Goal: Information Seeking & Learning: Compare options

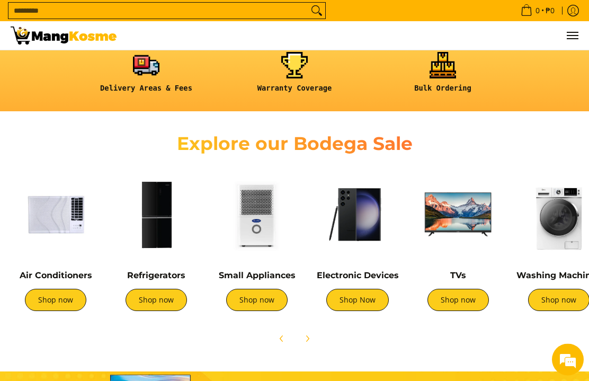
scroll to position [266, 0]
click at [142, 301] on link "Shop now" at bounding box center [156, 300] width 61 height 22
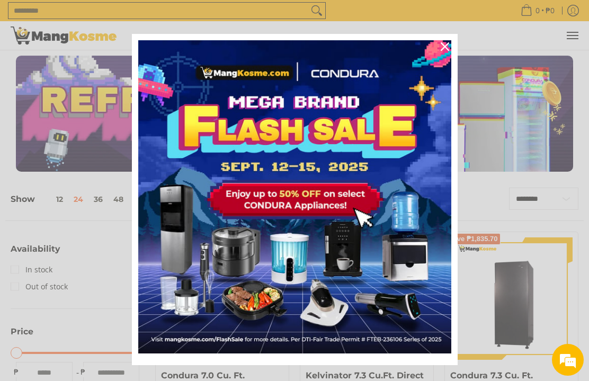
click at [452, 49] on div "Close" at bounding box center [445, 46] width 17 height 17
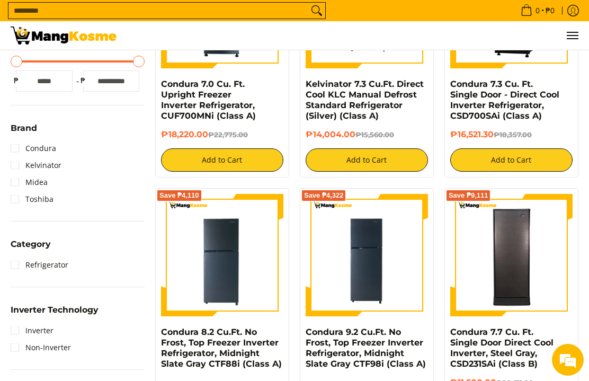
scroll to position [294, 0]
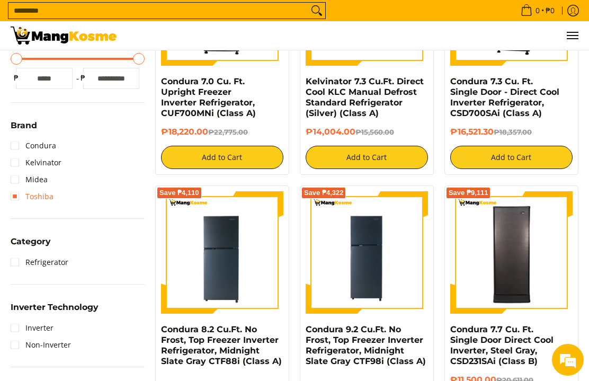
click at [16, 200] on link "Toshiba" at bounding box center [32, 196] width 43 height 17
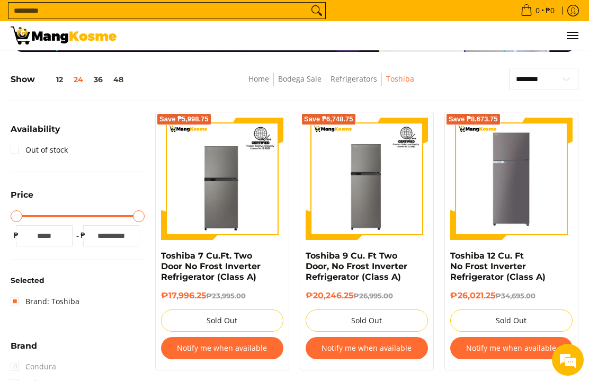
scroll to position [119, 0]
click at [377, 199] on img at bounding box center [367, 179] width 122 height 122
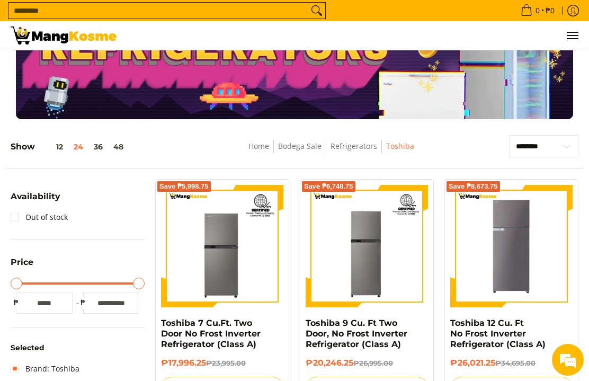
scroll to position [0, 0]
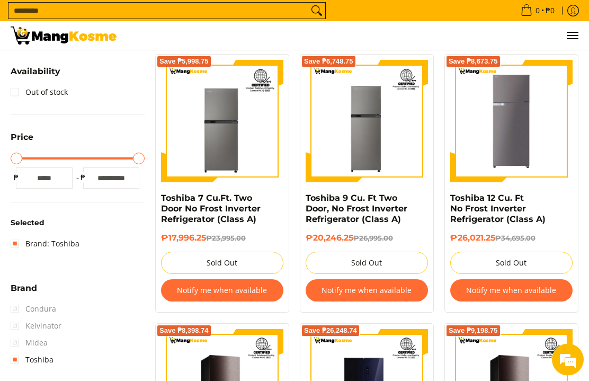
click at [14, 299] on summary "Brand" at bounding box center [24, 293] width 26 height 16
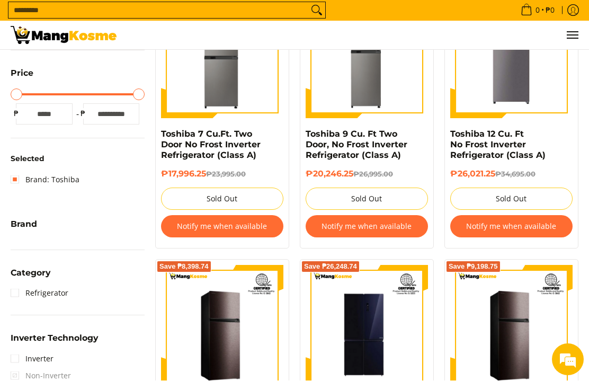
scroll to position [242, 0]
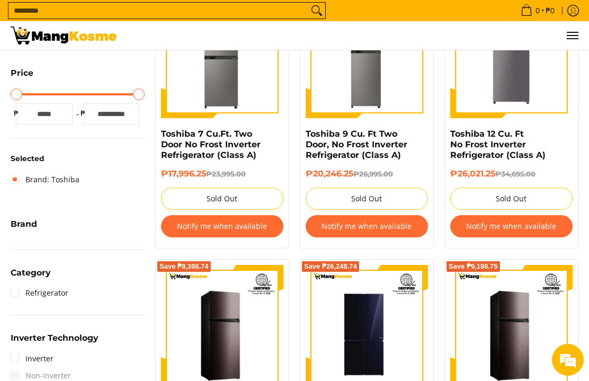
click at [18, 299] on link "Refrigerator" at bounding box center [40, 293] width 58 height 17
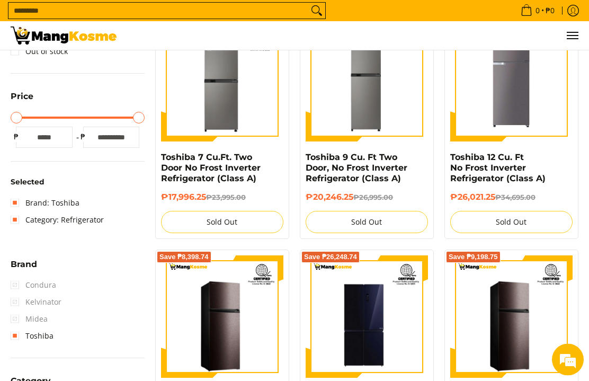
scroll to position [223, 0]
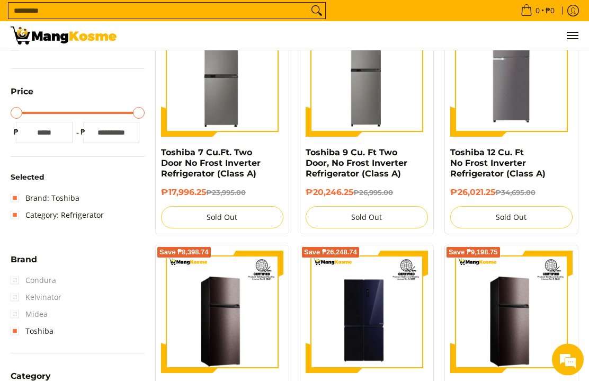
click at [12, 279] on span "Condura" at bounding box center [34, 280] width 46 height 17
click at [15, 329] on link "Toshiba" at bounding box center [32, 331] width 43 height 17
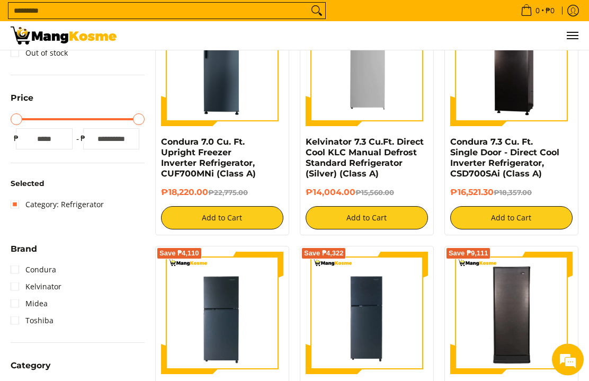
scroll to position [237, 0]
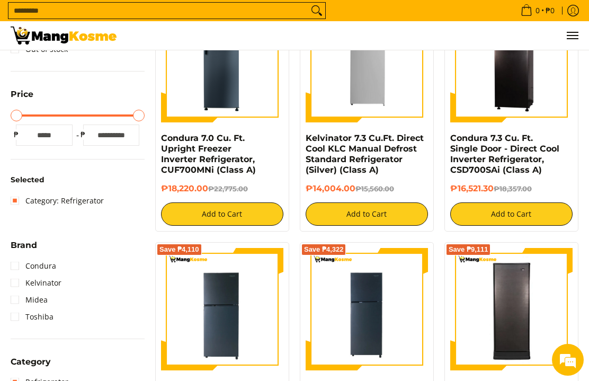
click at [19, 258] on link "Condura" at bounding box center [34, 266] width 46 height 17
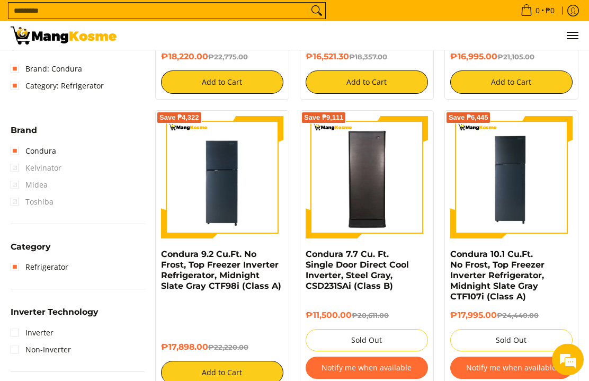
scroll to position [369, 0]
click at [523, 194] on img at bounding box center [511, 177] width 122 height 122
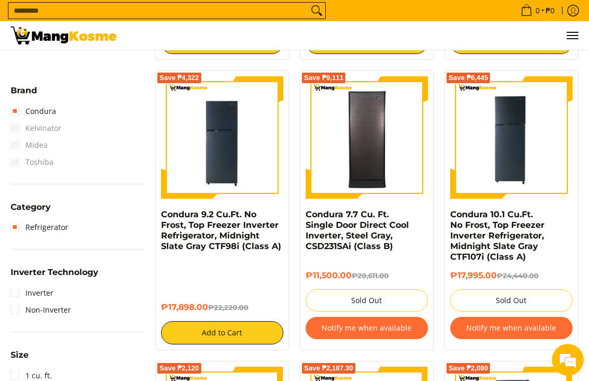
click at [20, 132] on span "Kelvinator" at bounding box center [36, 128] width 51 height 17
click at [15, 110] on link "Condura" at bounding box center [34, 111] width 46 height 17
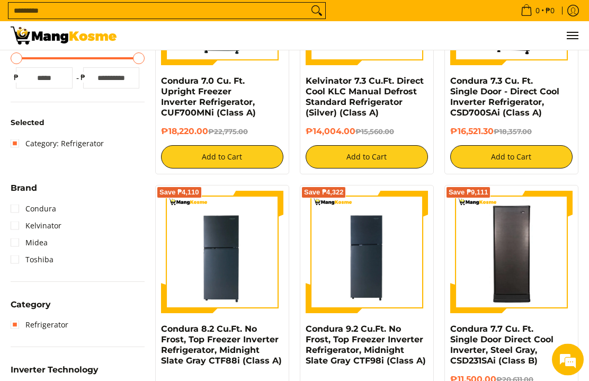
scroll to position [295, 0]
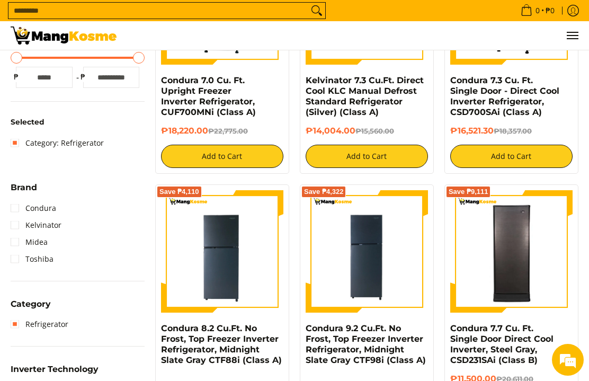
click at [18, 231] on link "Kelvinator" at bounding box center [36, 225] width 51 height 17
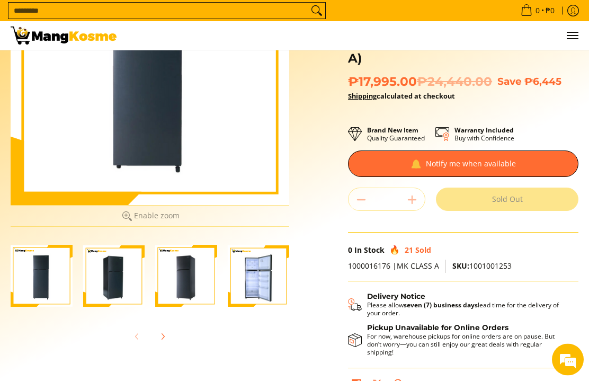
scroll to position [148, 0]
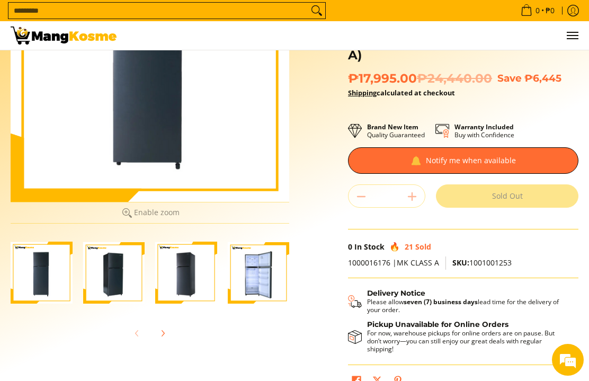
click at [94, 274] on img "Condura 10.1 Cu.Ft. No Frost, Top Freezer Inverter Refrigerator, Midnight Slate…" at bounding box center [114, 273] width 62 height 62
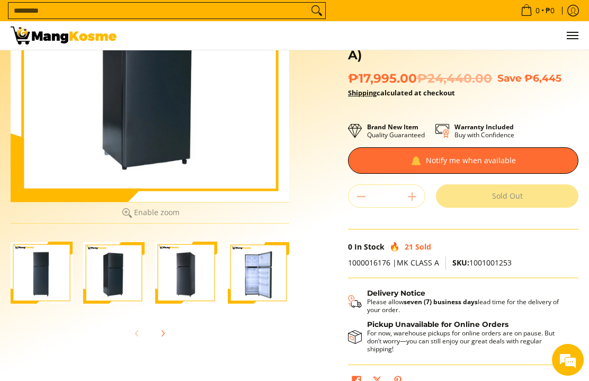
click at [249, 268] on img "Condura 10.1 Cu.Ft. No Frost, Top Freezer Inverter Refrigerator, Midnight Slate…" at bounding box center [259, 273] width 62 height 62
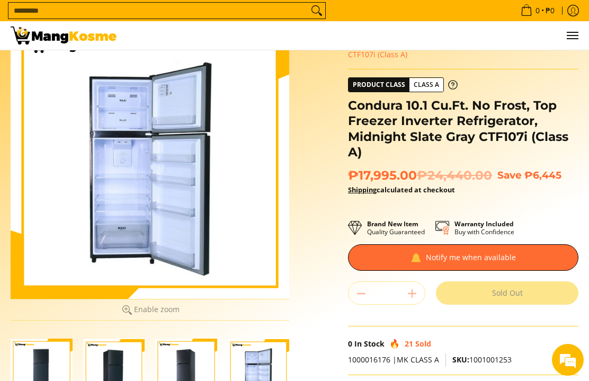
scroll to position [51, 0]
click at [138, 239] on div at bounding box center [150, 160] width 279 height 279
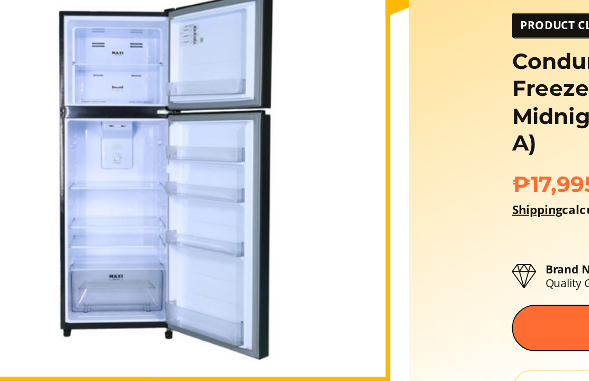
scroll to position [0, 0]
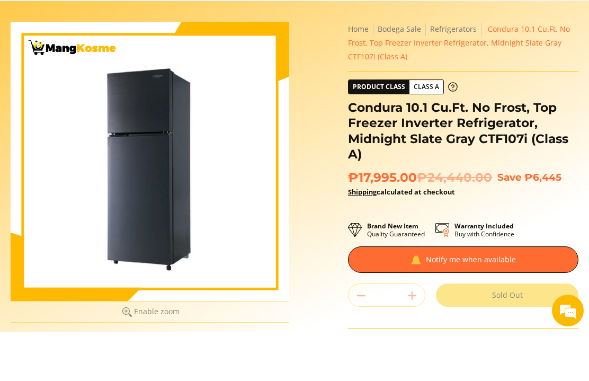
scroll to position [49, 0]
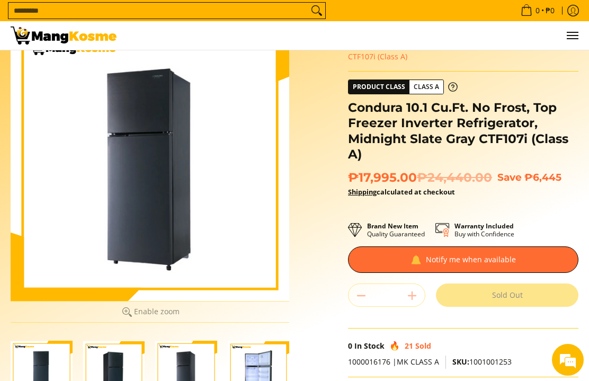
click at [127, 362] on img "Condura 10.1 Cu.Ft. No Frost, Top Freezer Inverter Refrigerator, Midnight Slate…" at bounding box center [114, 372] width 62 height 62
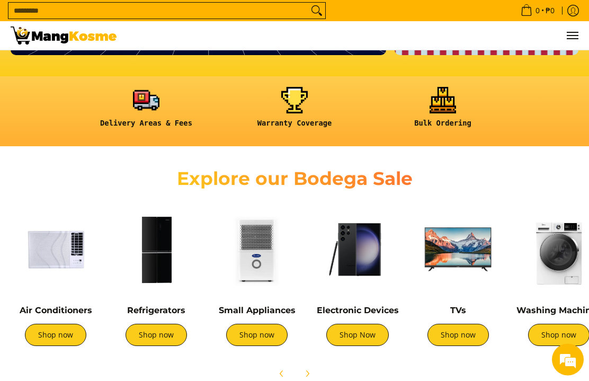
scroll to position [231, 0]
click at [57, 291] on img at bounding box center [56, 250] width 90 height 90
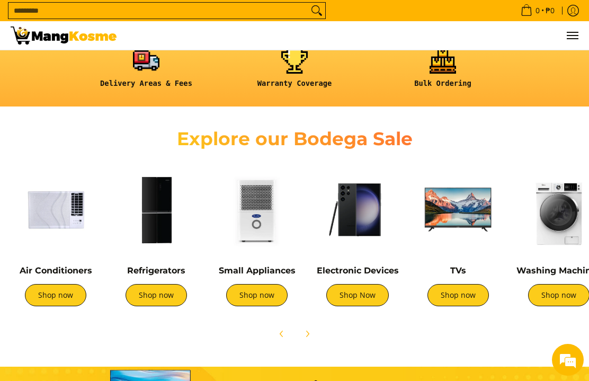
click at [37, 286] on link "Shop now" at bounding box center [55, 295] width 61 height 22
click at [361, 218] on img at bounding box center [358, 210] width 90 height 90
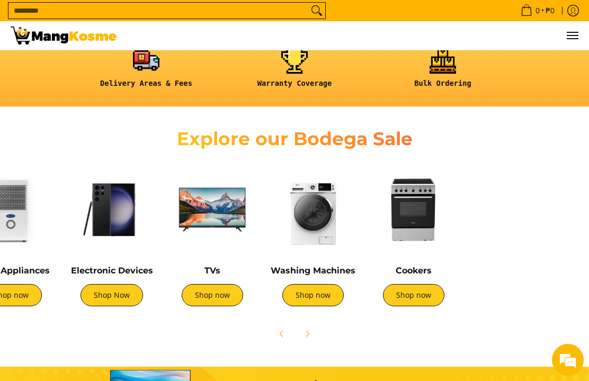
scroll to position [0, 240]
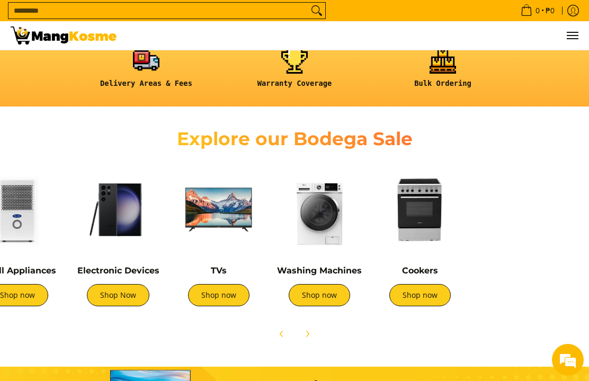
click at [425, 226] on img at bounding box center [420, 210] width 90 height 90
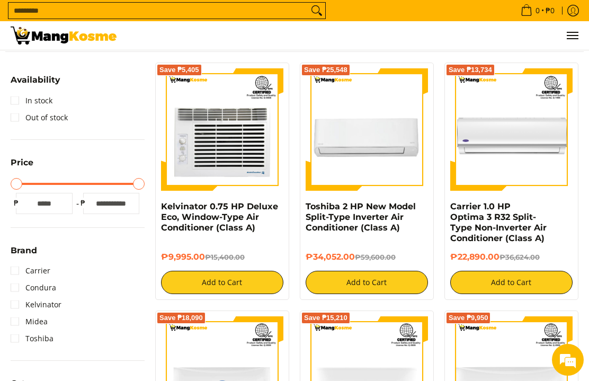
scroll to position [169, 0]
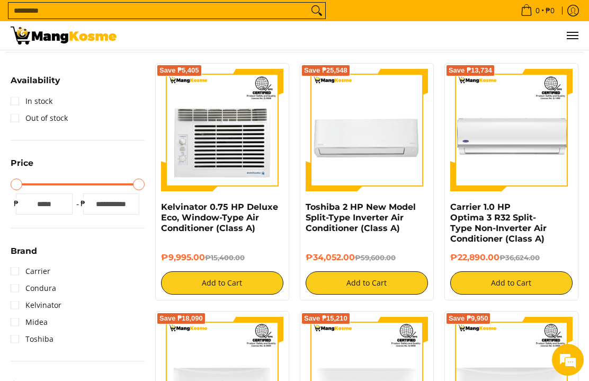
click at [12, 311] on link "Kelvinator" at bounding box center [36, 305] width 51 height 17
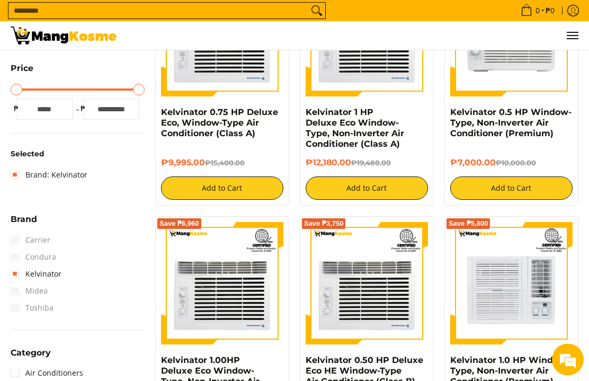
scroll to position [265, 0]
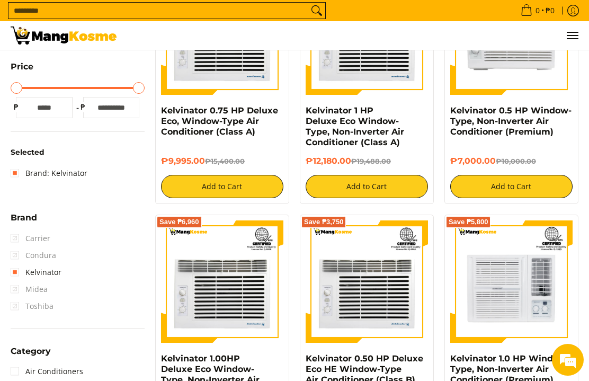
click at [12, 296] on span "Midea" at bounding box center [29, 289] width 37 height 17
click at [14, 271] on link "Kelvinator" at bounding box center [36, 272] width 51 height 17
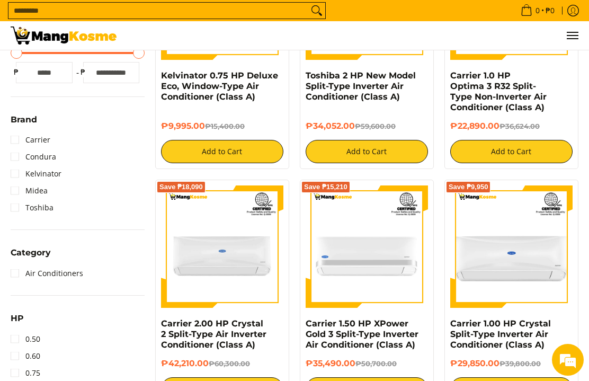
scroll to position [300, 0]
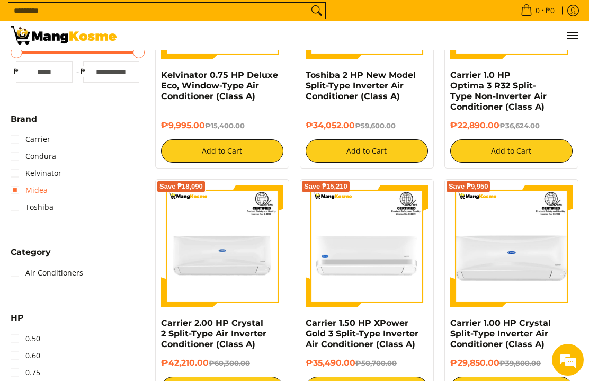
click at [15, 192] on link "Midea" at bounding box center [29, 190] width 37 height 17
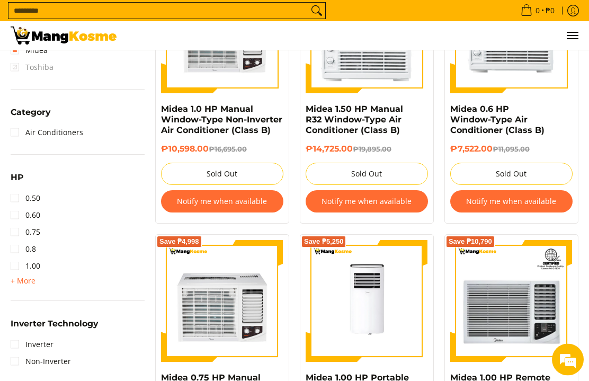
scroll to position [504, 0]
click at [13, 338] on link "Inverter" at bounding box center [32, 344] width 43 height 17
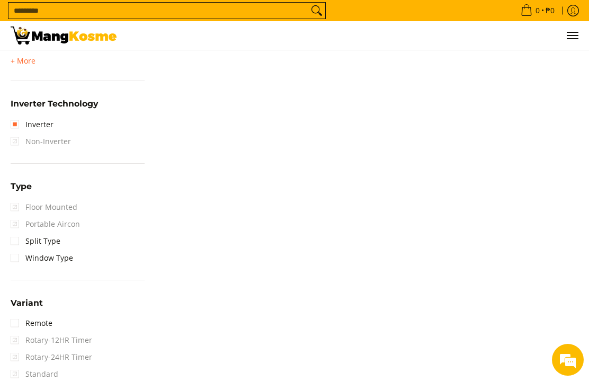
click at [16, 239] on link "Split Type" at bounding box center [36, 241] width 50 height 17
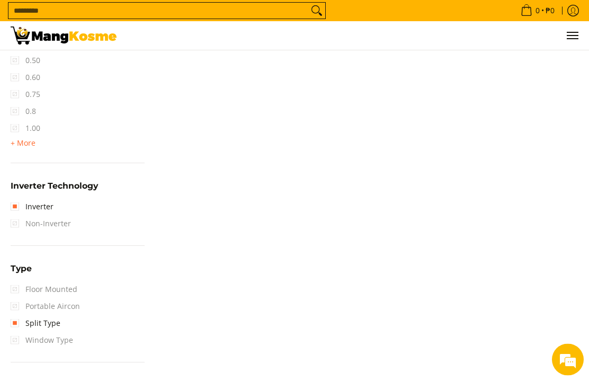
scroll to position [137, 0]
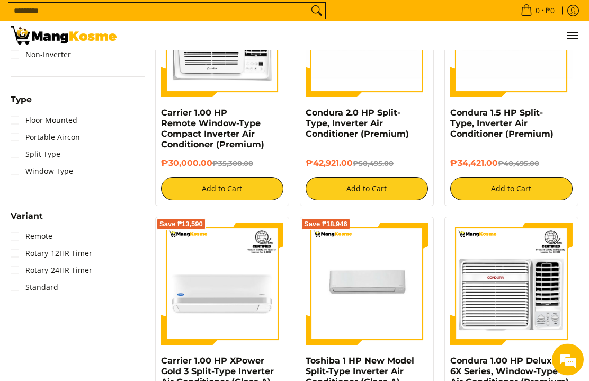
scroll to position [748, 0]
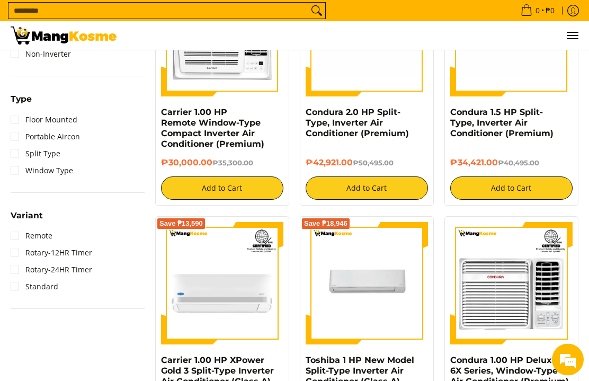
click at [352, 300] on img at bounding box center [367, 284] width 122 height 122
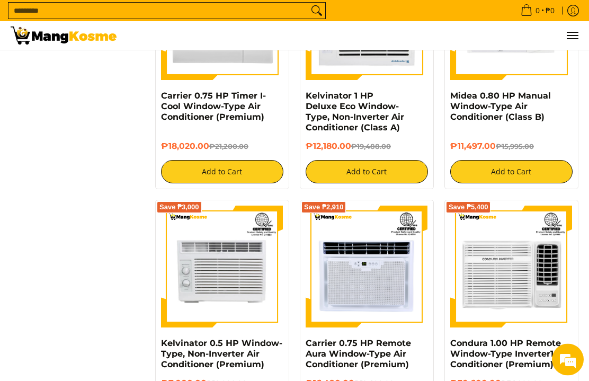
scroll to position [1142, 0]
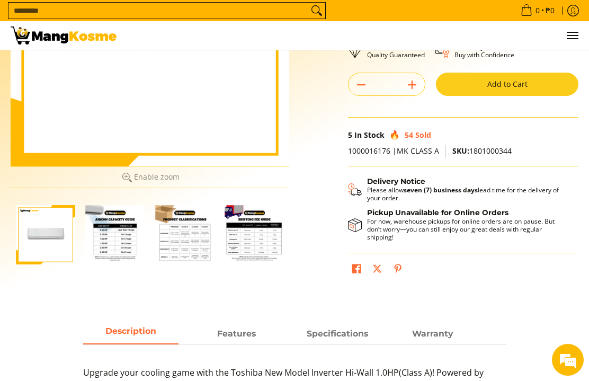
scroll to position [183, 0]
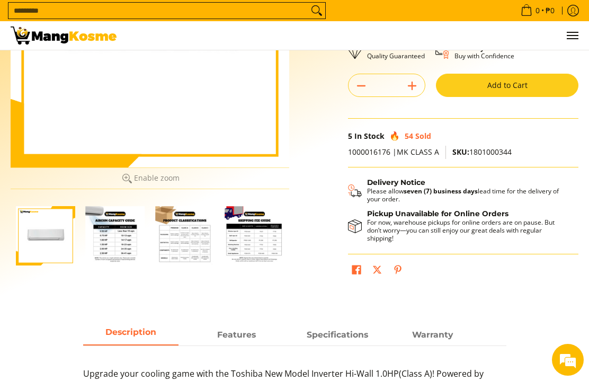
click at [118, 257] on img "Toshiba 1 HP New Model Split-Type Inverter Air Conditioner (Class A)-2" at bounding box center [115, 235] width 59 height 59
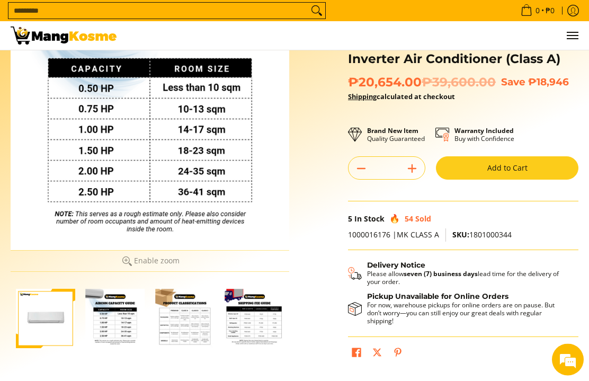
click at [176, 335] on img "Toshiba 1 HP New Model Split-Type Inverter Air Conditioner (Class A)-3" at bounding box center [184, 318] width 59 height 59
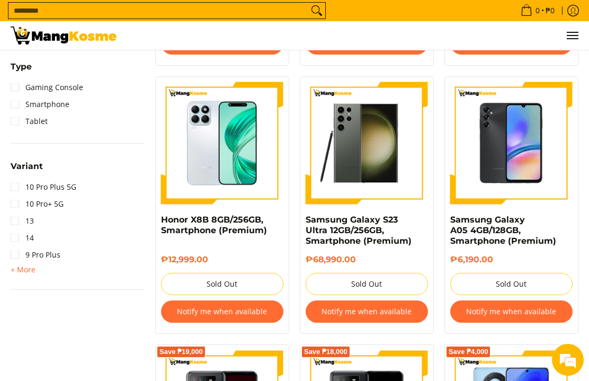
scroll to position [693, 0]
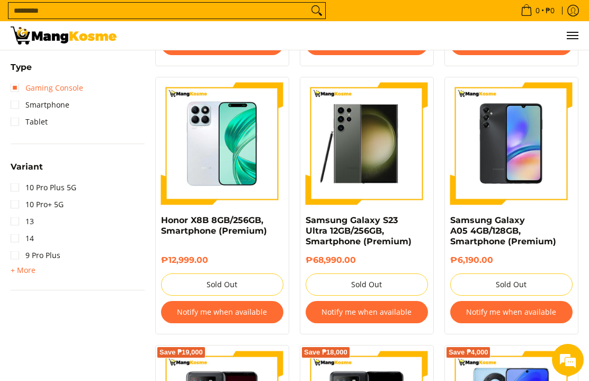
click at [15, 87] on link "Gaming Console" at bounding box center [47, 87] width 73 height 17
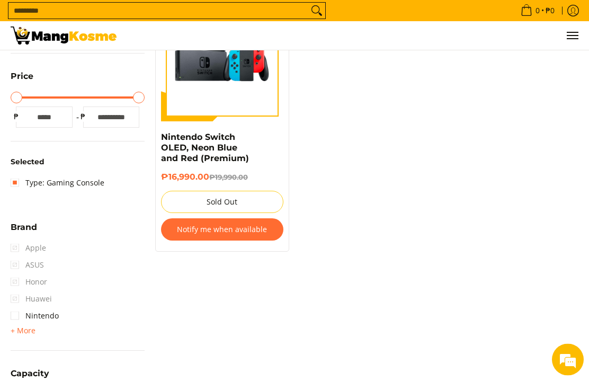
scroll to position [208, 0]
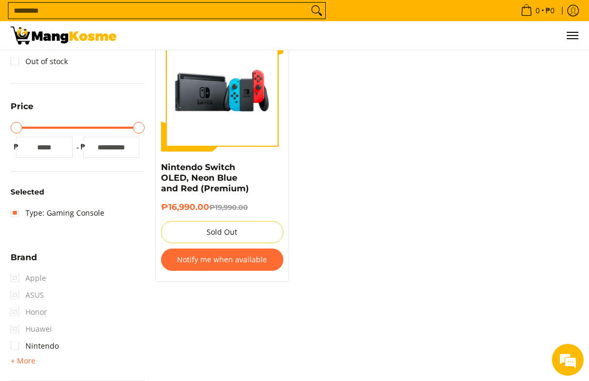
click at [17, 216] on link "Type: Gaming Console" at bounding box center [58, 213] width 94 height 17
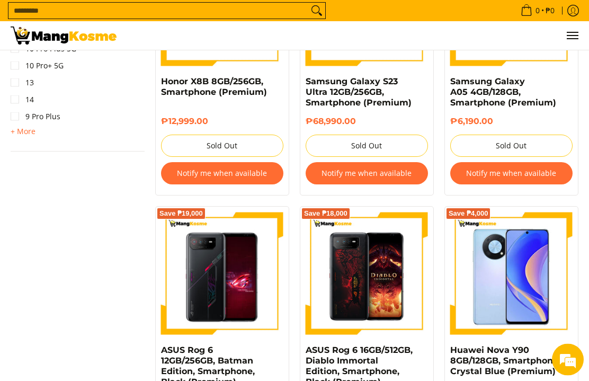
scroll to position [833, 0]
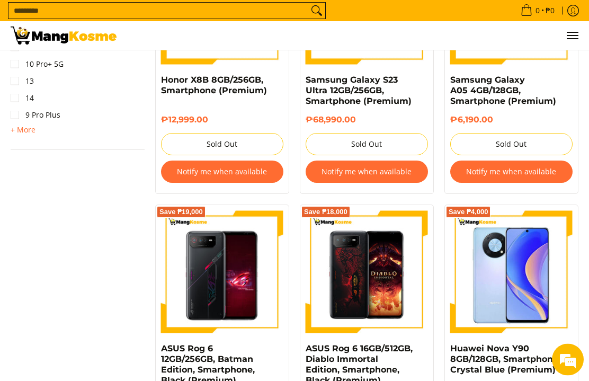
click at [197, 317] on img at bounding box center [222, 272] width 122 height 122
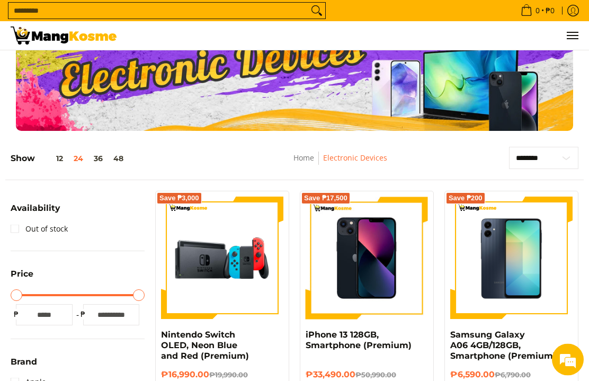
scroll to position [0, 0]
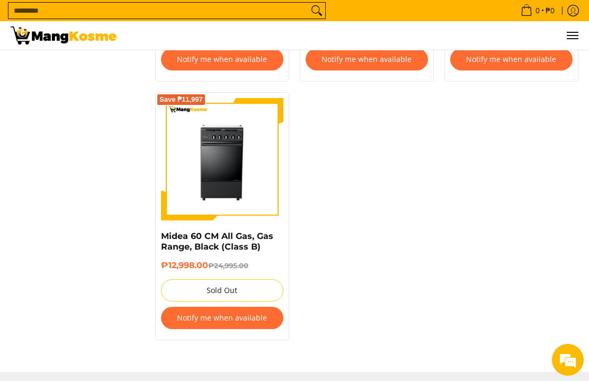
scroll to position [1216, 0]
